Goal: Use online tool/utility: Utilize a website feature to perform a specific function

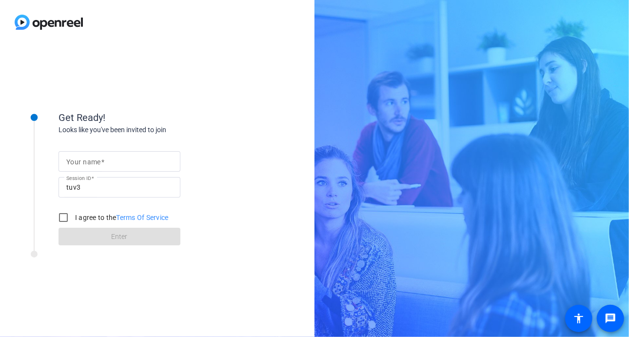
click at [97, 160] on mat-label "Your name" at bounding box center [83, 162] width 35 height 8
click at [97, 160] on input "Your name" at bounding box center [119, 162] width 106 height 12
type input "[PERSON_NAME]"
click at [64, 216] on input "I agree to the Terms Of Service" at bounding box center [63, 217] width 19 height 19
checkbox input "true"
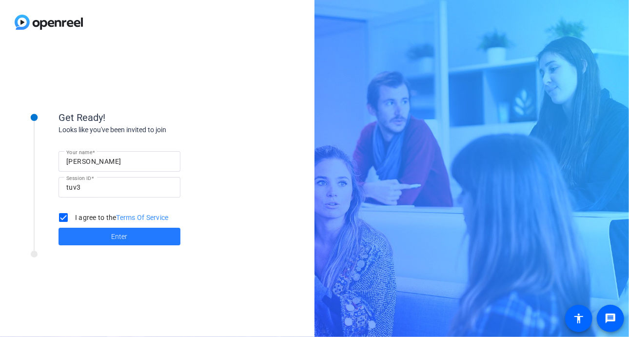
click at [99, 234] on span at bounding box center [119, 236] width 122 height 23
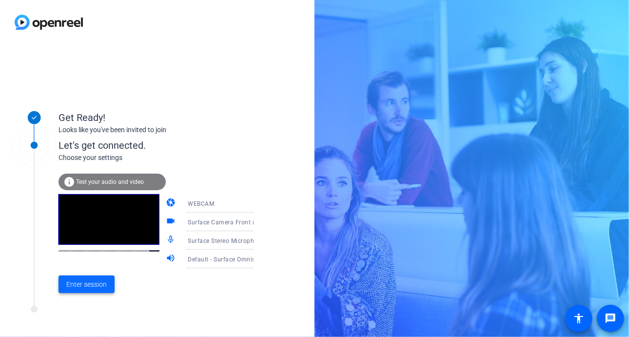
click at [83, 283] on span "Enter session" at bounding box center [86, 284] width 40 height 10
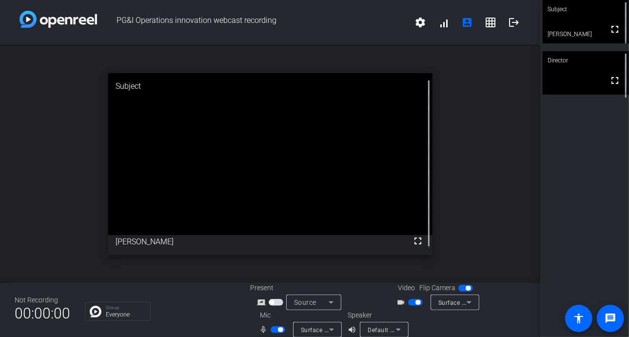
click at [392, 324] on mat-select "Default - Surface Omnisonic Speakers (2- Surface High Definition Audio)" at bounding box center [384, 330] width 33 height 12
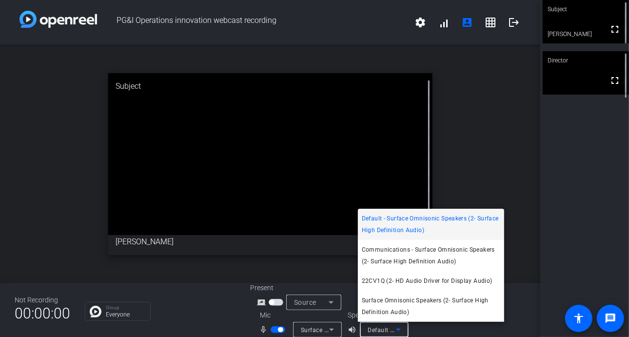
click at [450, 330] on div at bounding box center [314, 168] width 629 height 337
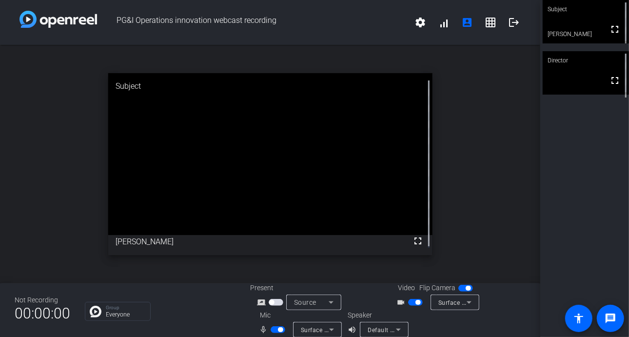
click at [384, 327] on span "Default - Surface Omnisonic Speakers (2- Surface High Definition Audio)" at bounding box center [471, 330] width 206 height 8
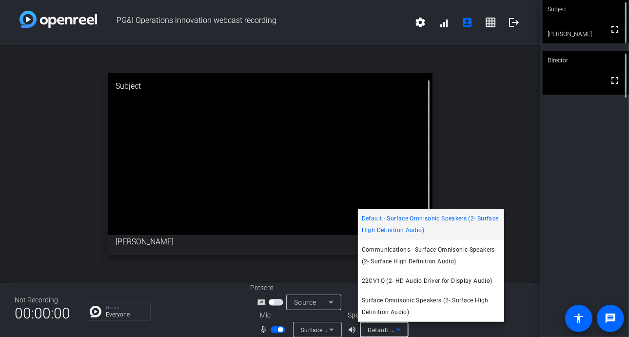
click at [328, 327] on div at bounding box center [314, 168] width 629 height 337
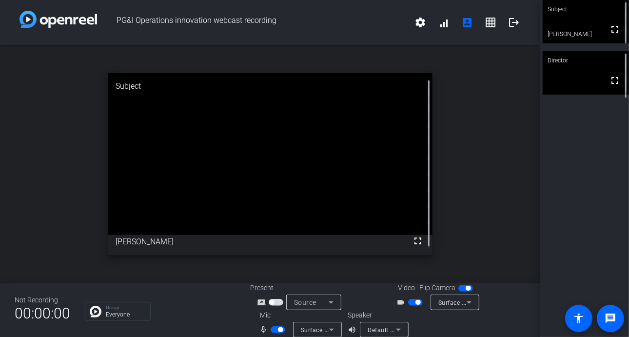
click at [331, 328] on icon at bounding box center [332, 330] width 12 height 12
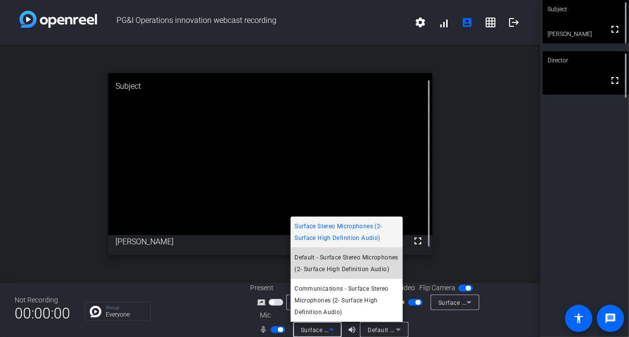
click at [370, 268] on span "Default - Surface Stereo Microphones (2- Surface High Definition Audio)" at bounding box center [346, 263] width 104 height 23
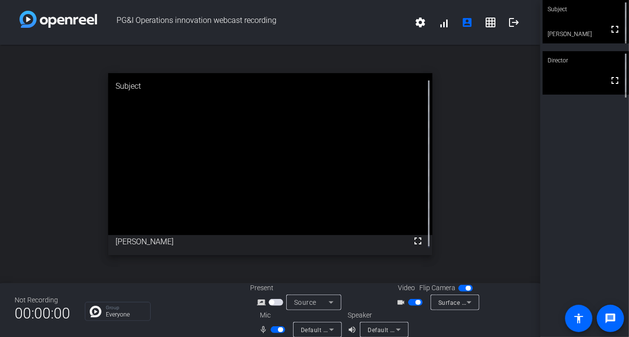
click at [388, 323] on div "Default - Surface Omnisonic Speakers (2- Surface High Definition Audio)" at bounding box center [384, 330] width 33 height 16
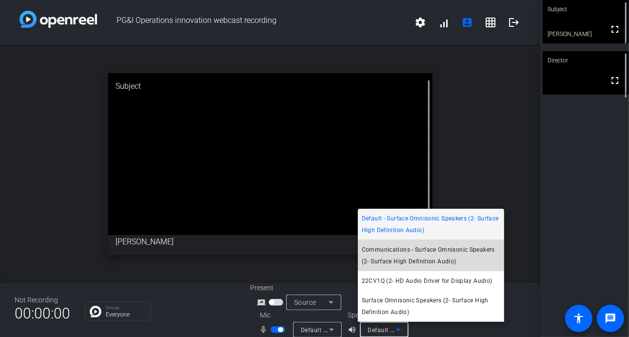
click at [454, 261] on span "Communications - Surface Omnisonic Speakers (2- Surface High Definition Audio)" at bounding box center [431, 255] width 138 height 23
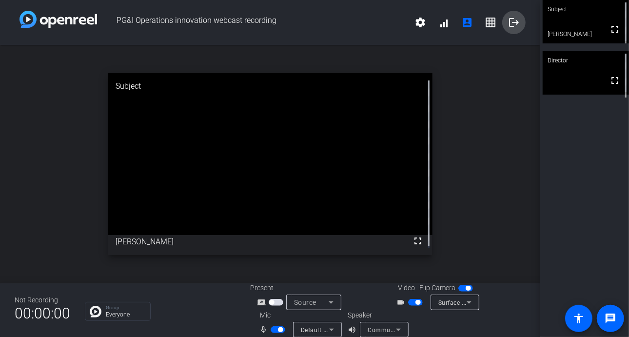
click at [508, 22] on mat-icon "logout" at bounding box center [514, 23] width 12 height 12
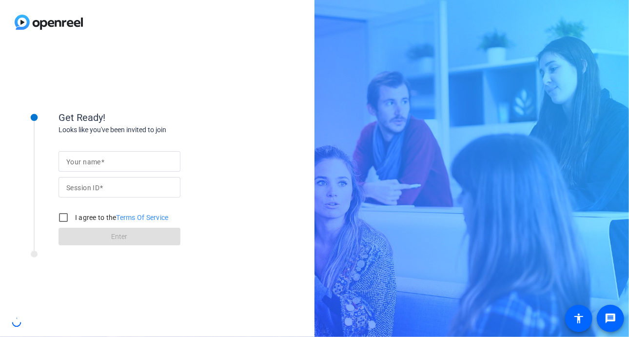
click at [102, 163] on span at bounding box center [102, 162] width 3 height 8
click at [102, 163] on input "Your name" at bounding box center [119, 162] width 106 height 12
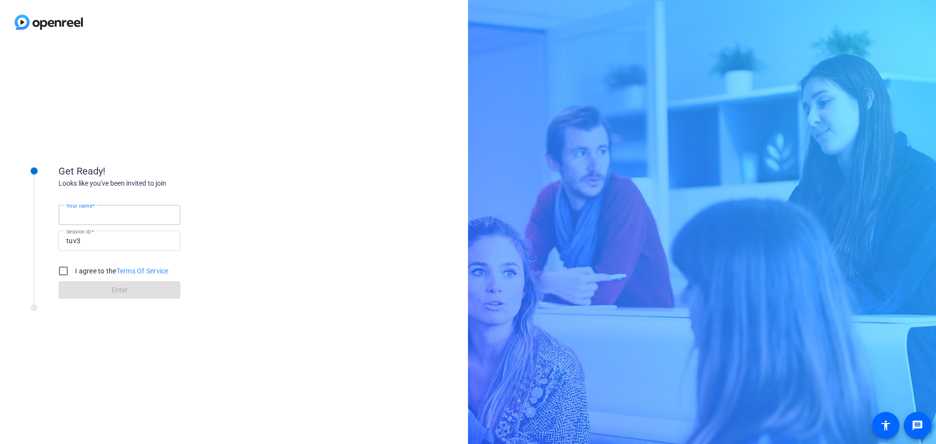
type input "[PERSON_NAME]"
click at [63, 271] on input "I agree to the Terms Of Service" at bounding box center [63, 270] width 19 height 19
checkbox input "true"
click at [88, 289] on span at bounding box center [119, 289] width 122 height 23
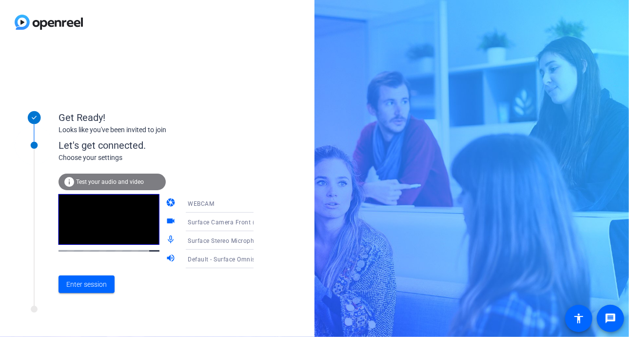
click at [97, 178] on span "Test your audio and video" at bounding box center [110, 181] width 68 height 7
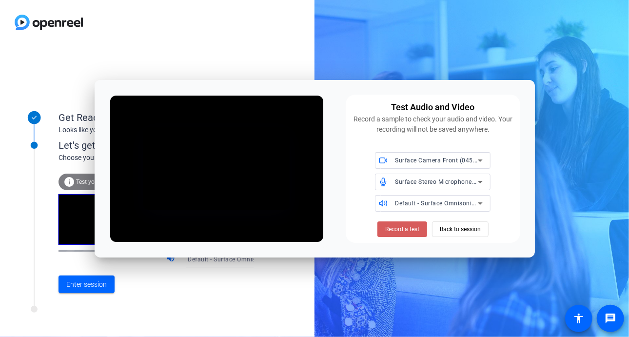
click at [392, 228] on span "Record a test" at bounding box center [402, 229] width 34 height 9
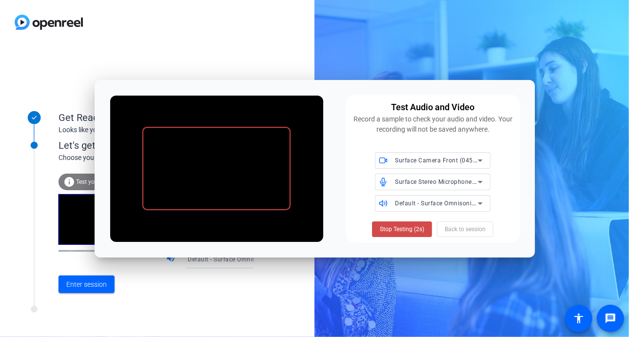
click at [391, 231] on span "Stop Testing (2s)" at bounding box center [402, 229] width 44 height 9
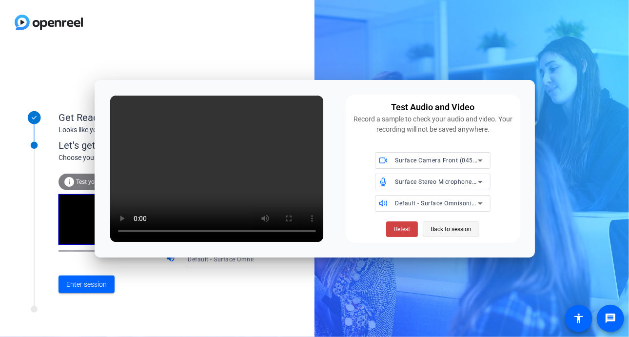
click at [439, 228] on span "Back to session" at bounding box center [450, 229] width 41 height 19
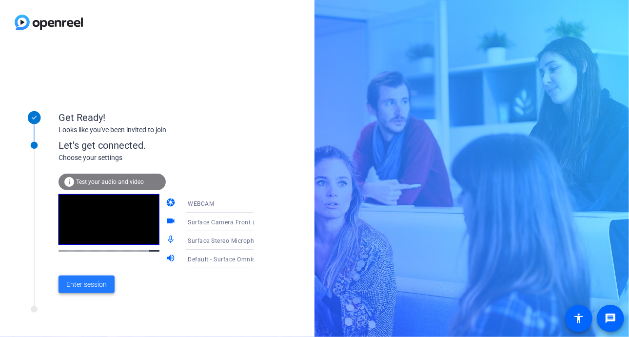
click at [102, 282] on span "Enter session" at bounding box center [86, 284] width 40 height 10
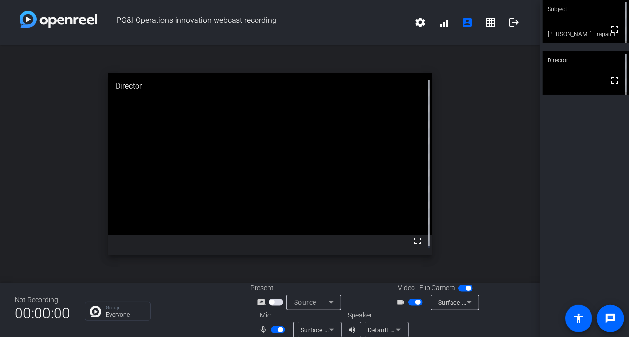
click at [415, 302] on span "button" at bounding box center [417, 302] width 5 height 5
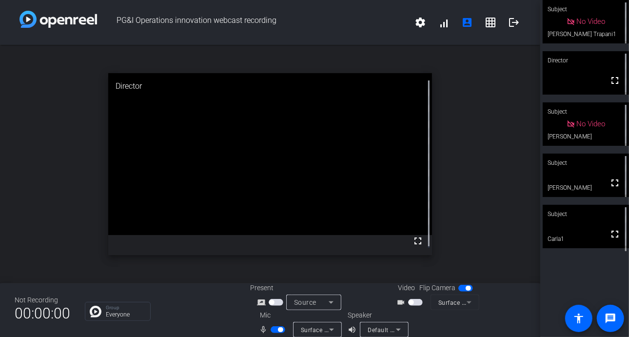
drag, startPoint x: 573, startPoint y: 271, endPoint x: 591, endPoint y: 265, distance: 19.0
click at [573, 271] on div "Subject No Video [PERSON_NAME] Trapani1 Director fullscreen Subject No Video [P…" at bounding box center [584, 168] width 89 height 337
click at [275, 331] on span "button" at bounding box center [278, 329] width 15 height 7
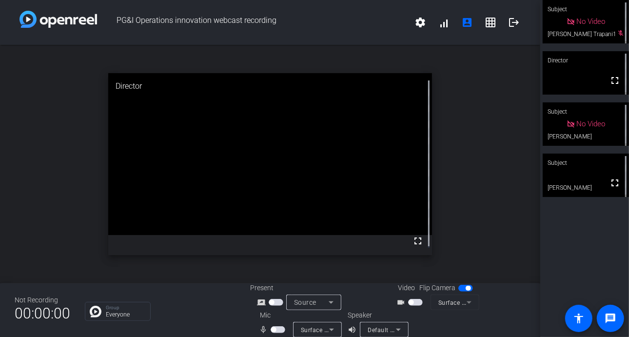
click at [272, 331] on span "button" at bounding box center [273, 329] width 5 height 5
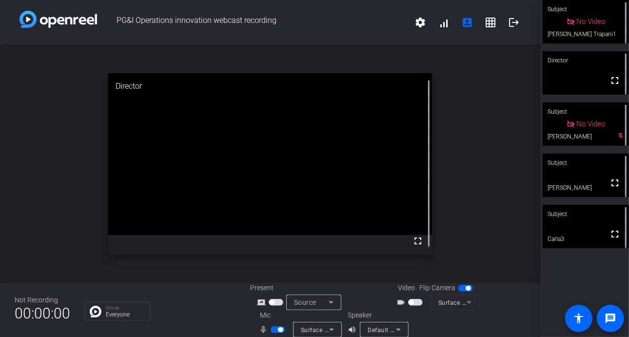
click at [275, 331] on div "Mic mic_none Surface Stereo Microphones (2- Surface High Definition Audio)" at bounding box center [298, 323] width 97 height 27
click at [281, 328] on span "button" at bounding box center [278, 329] width 15 height 7
click at [275, 327] on span "button" at bounding box center [278, 329] width 15 height 7
click at [274, 327] on span "button" at bounding box center [278, 329] width 15 height 7
click at [271, 330] on span "button" at bounding box center [273, 329] width 5 height 5
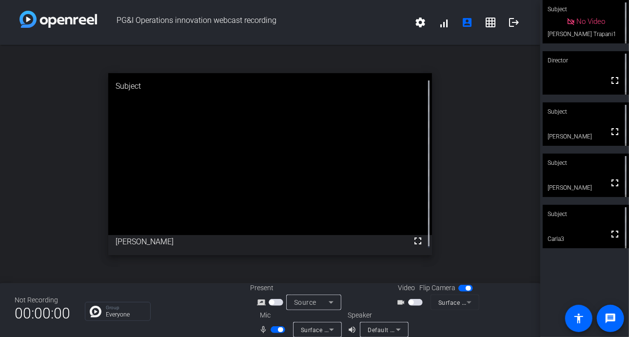
click at [409, 302] on span "button" at bounding box center [410, 302] width 5 height 5
click at [278, 330] on span "button" at bounding box center [280, 329] width 5 height 5
click at [271, 332] on span "button" at bounding box center [278, 329] width 15 height 7
